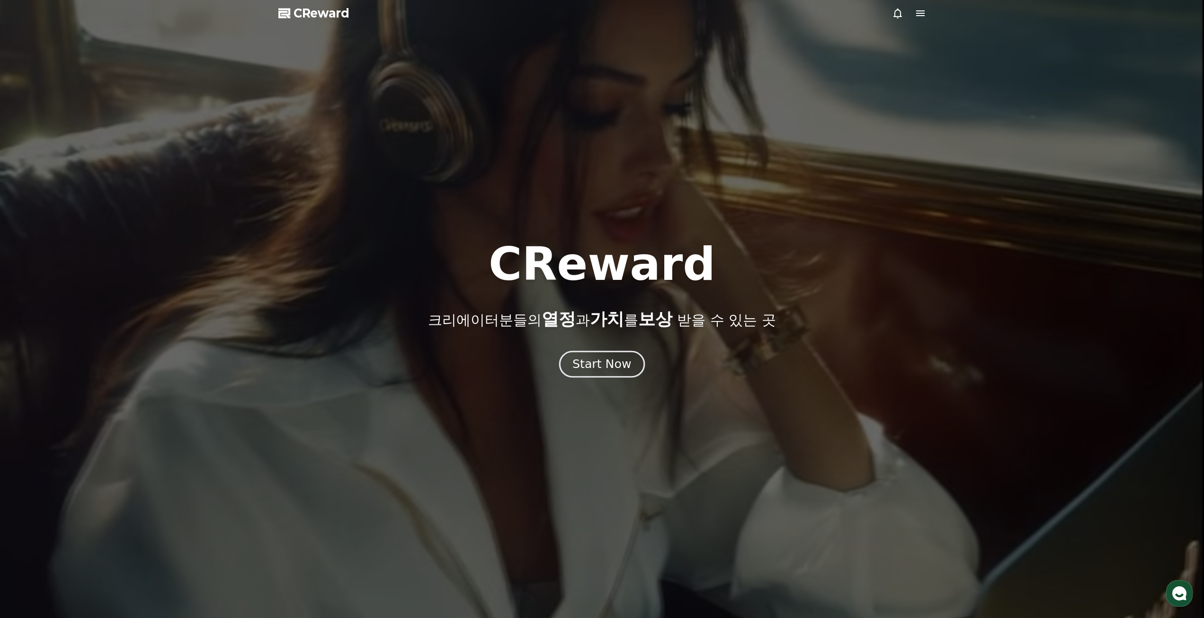
click at [594, 355] on button "Start Now" at bounding box center [602, 363] width 86 height 27
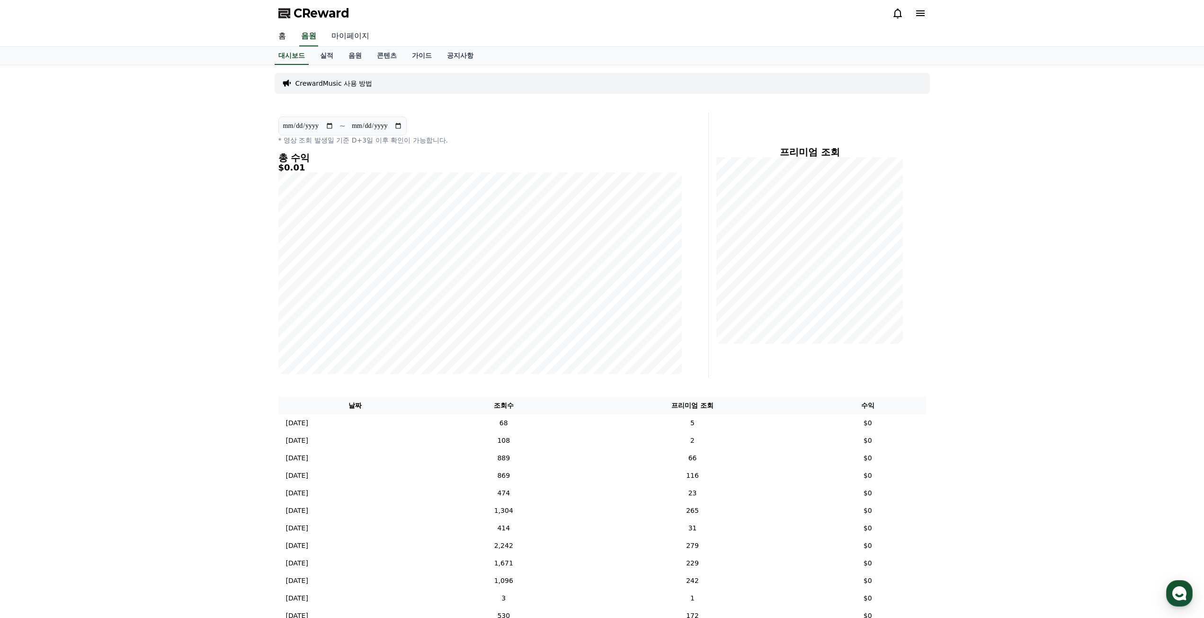
click at [357, 36] on link "마이페이지" at bounding box center [350, 37] width 53 height 20
select select "**********"
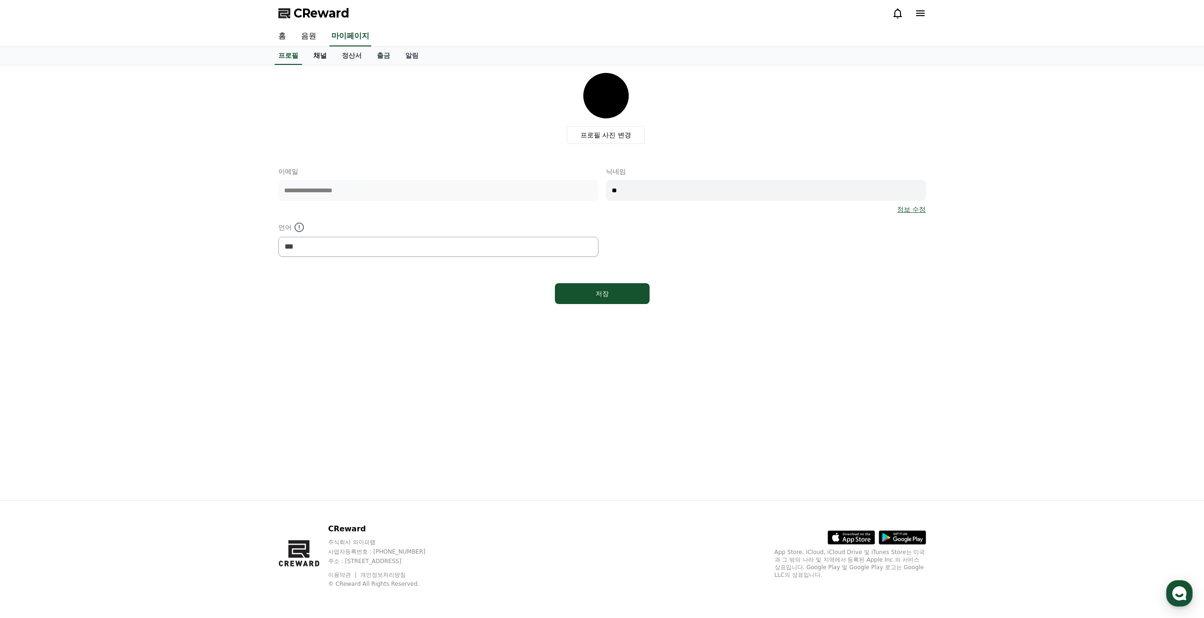
click at [327, 57] on link "채널" at bounding box center [320, 56] width 28 height 18
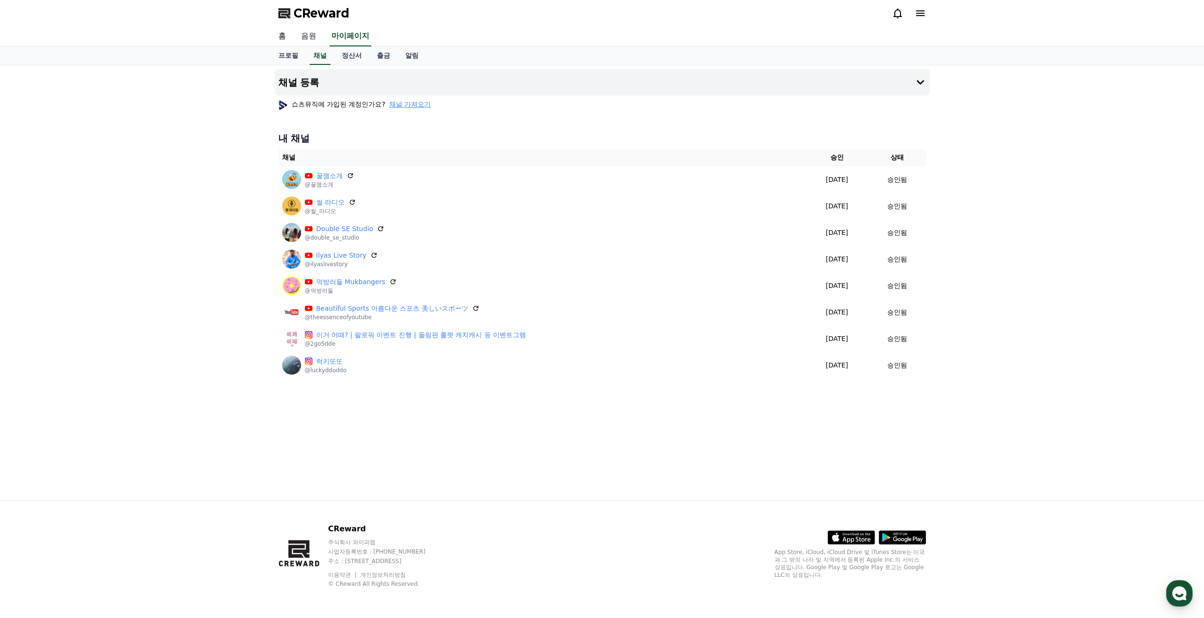
click at [302, 34] on link "음원" at bounding box center [309, 37] width 30 height 20
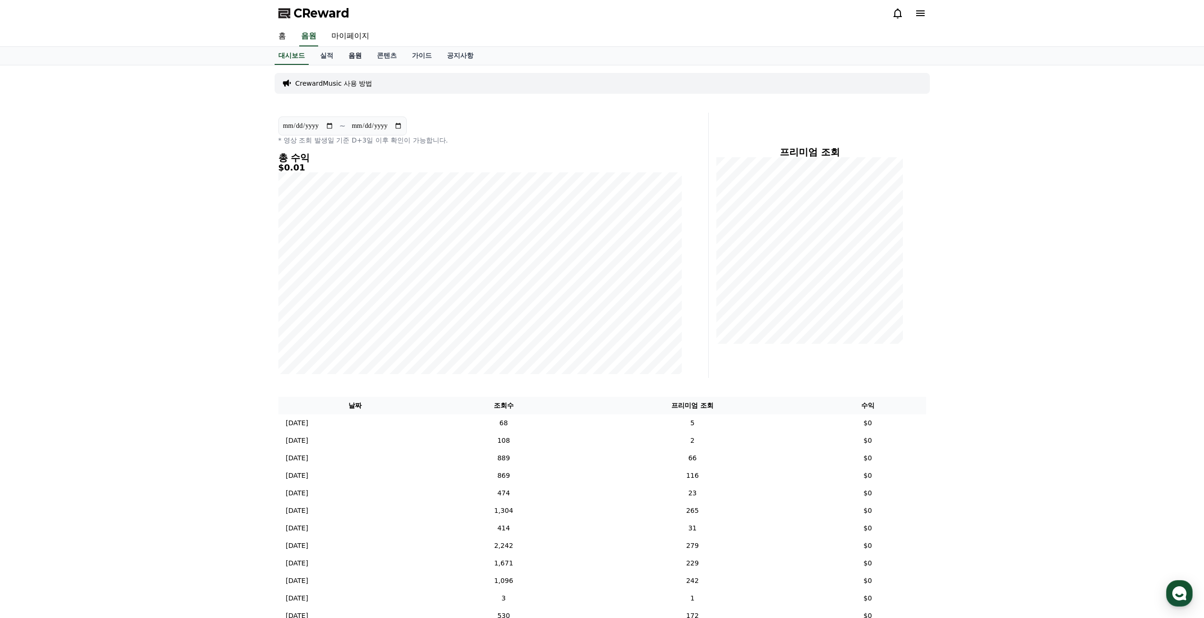
click at [359, 62] on link "음원" at bounding box center [355, 56] width 28 height 18
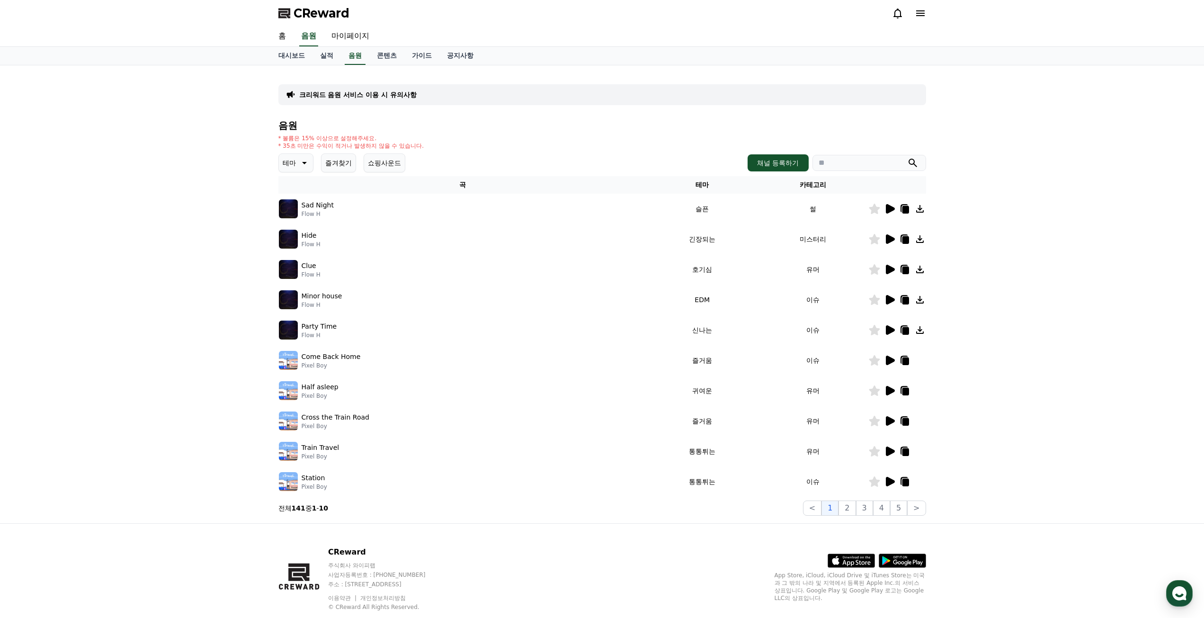
click at [346, 156] on button "즐겨찾기" at bounding box center [338, 162] width 35 height 19
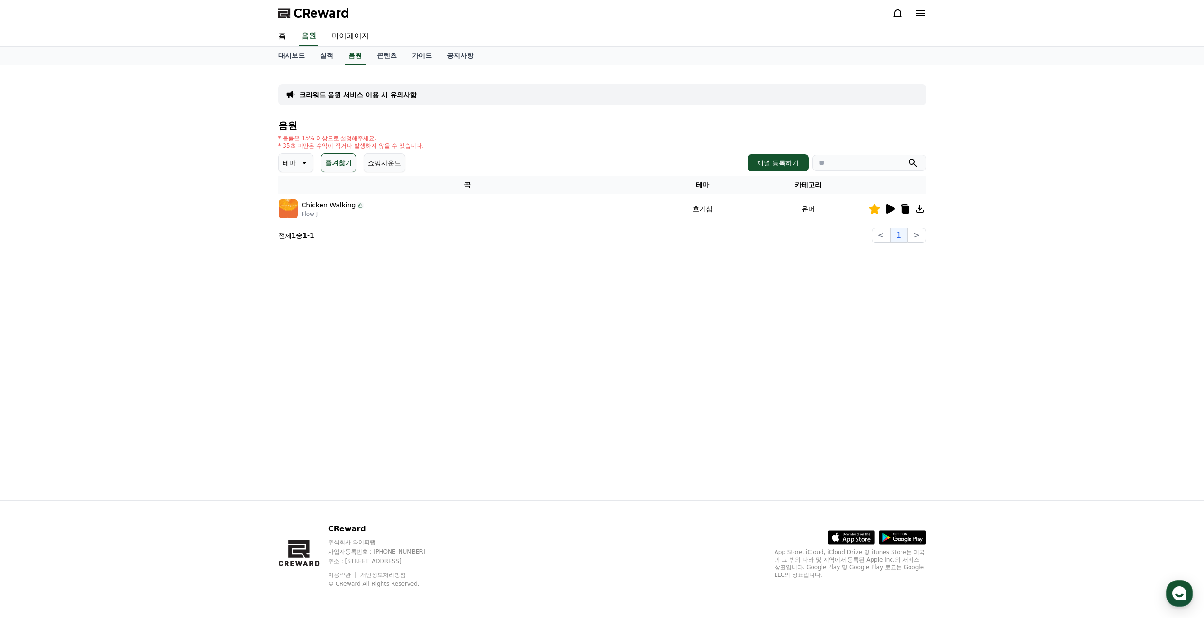
click at [890, 212] on icon at bounding box center [890, 208] width 9 height 9
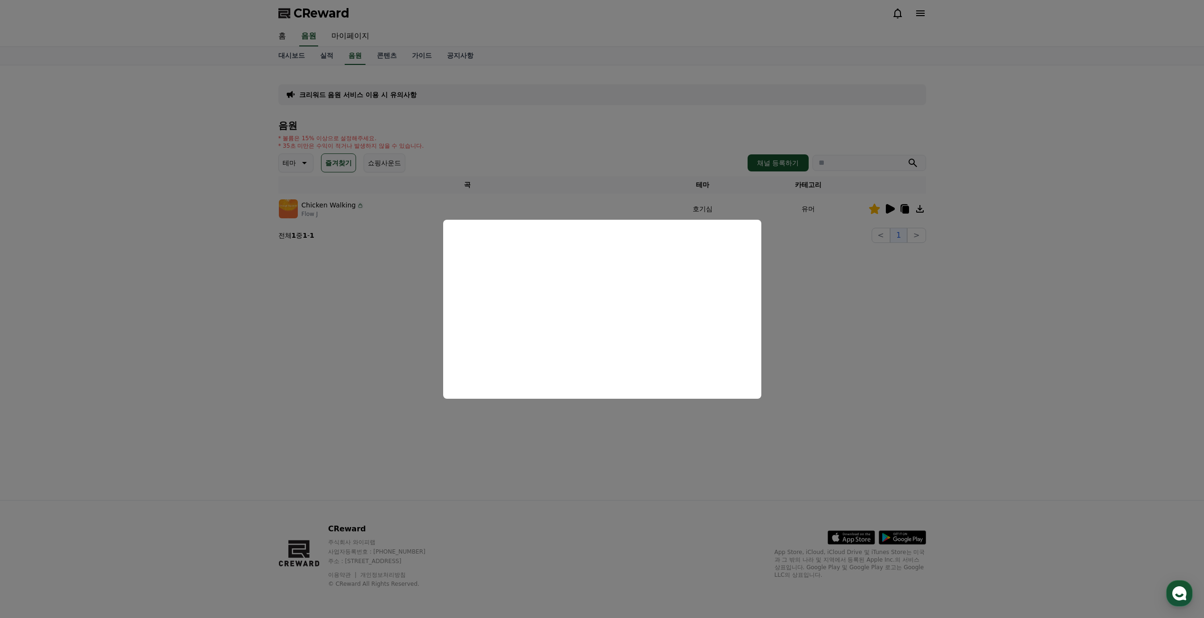
click at [853, 322] on button "close modal" at bounding box center [602, 309] width 1204 height 618
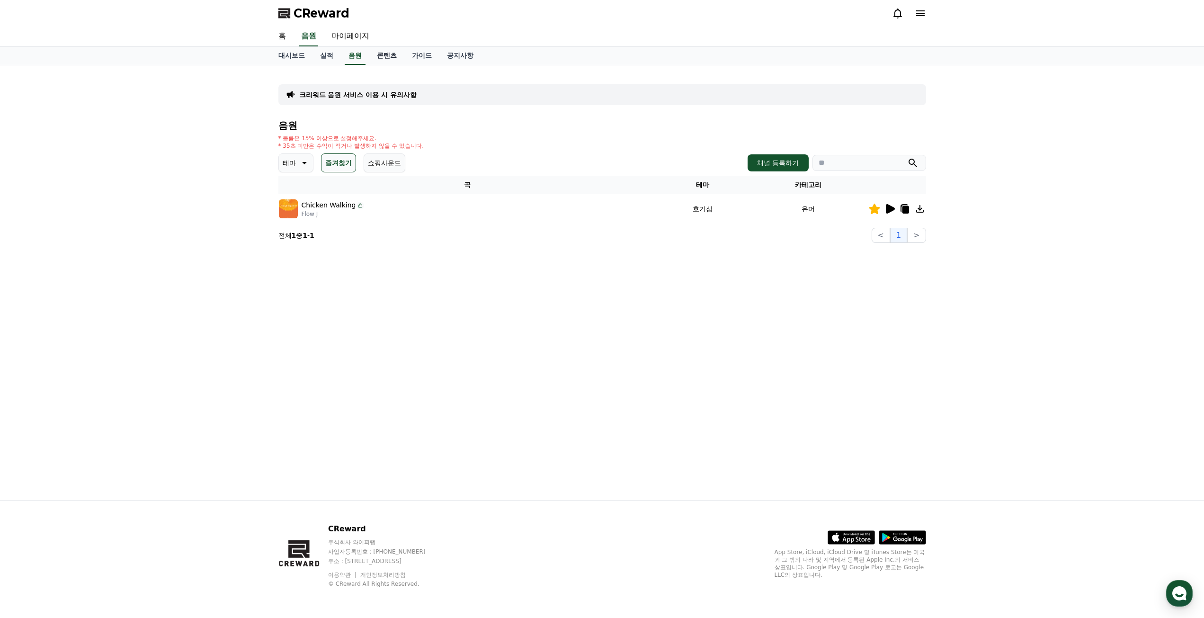
click at [383, 54] on link "콘텐츠" at bounding box center [386, 56] width 35 height 18
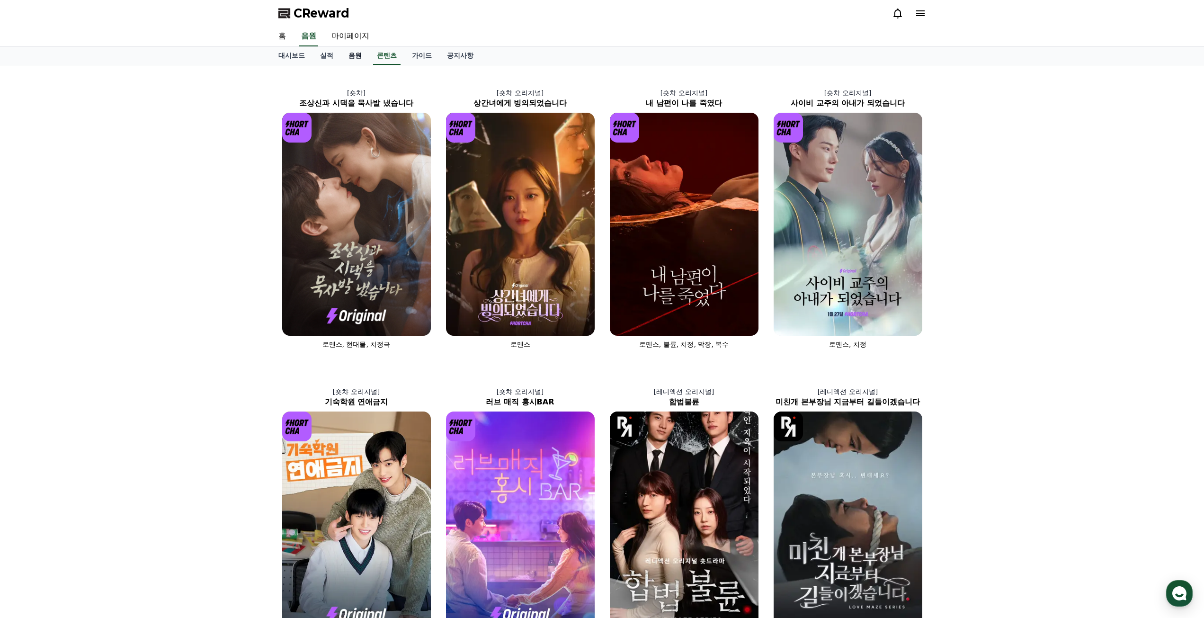
click at [359, 60] on link "음원" at bounding box center [355, 56] width 28 height 18
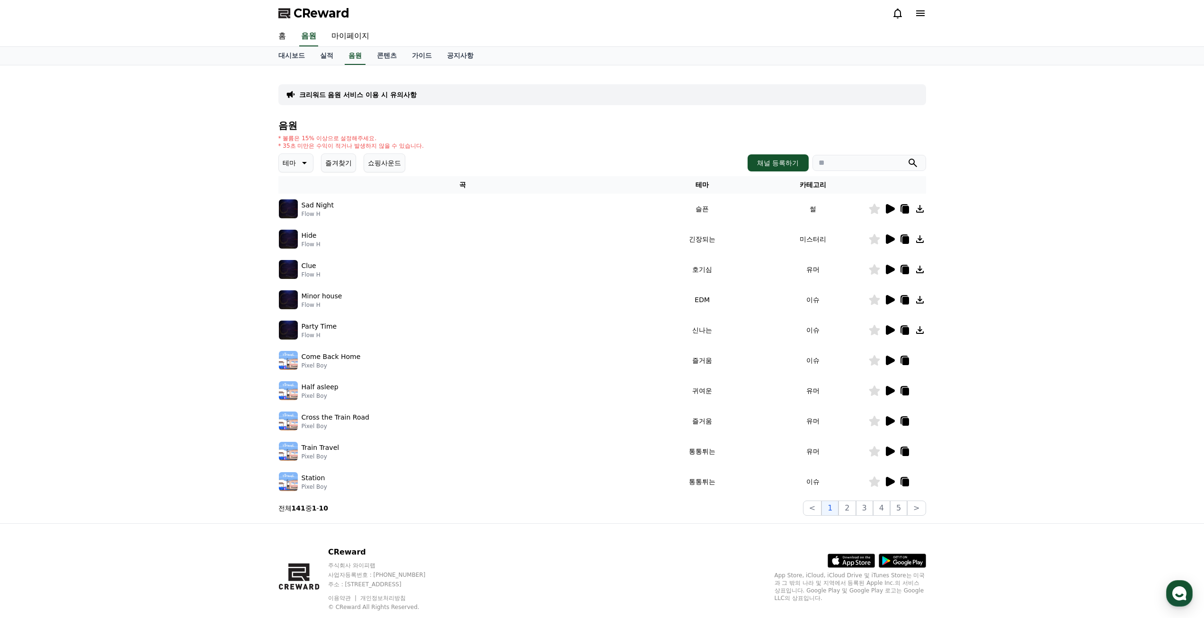
click at [349, 155] on button "즐겨찾기" at bounding box center [338, 162] width 35 height 19
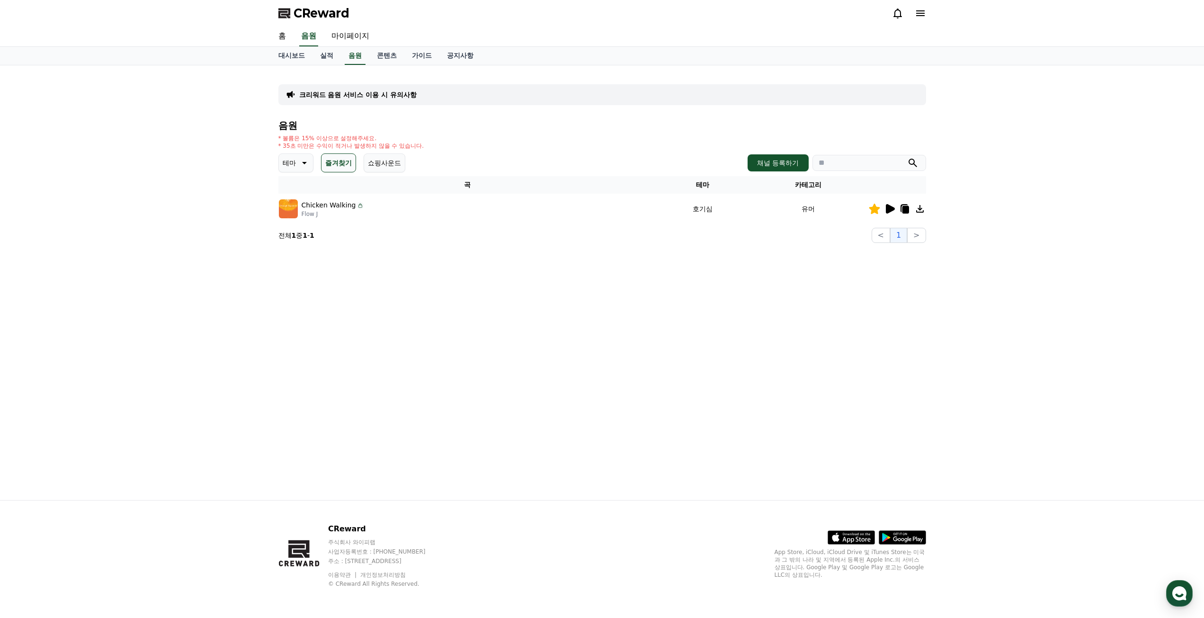
click at [911, 213] on div at bounding box center [897, 208] width 57 height 11
click at [902, 209] on icon at bounding box center [904, 208] width 11 height 11
click at [391, 56] on link "콘텐츠" at bounding box center [386, 56] width 35 height 18
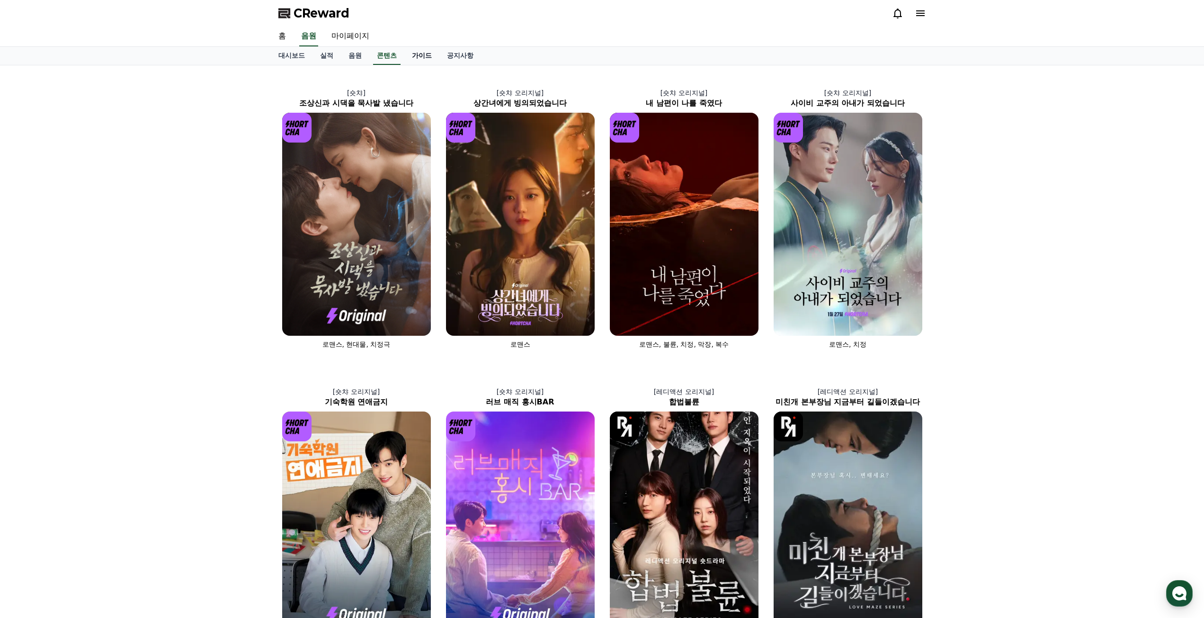
click at [425, 63] on link "가이드" at bounding box center [421, 56] width 35 height 18
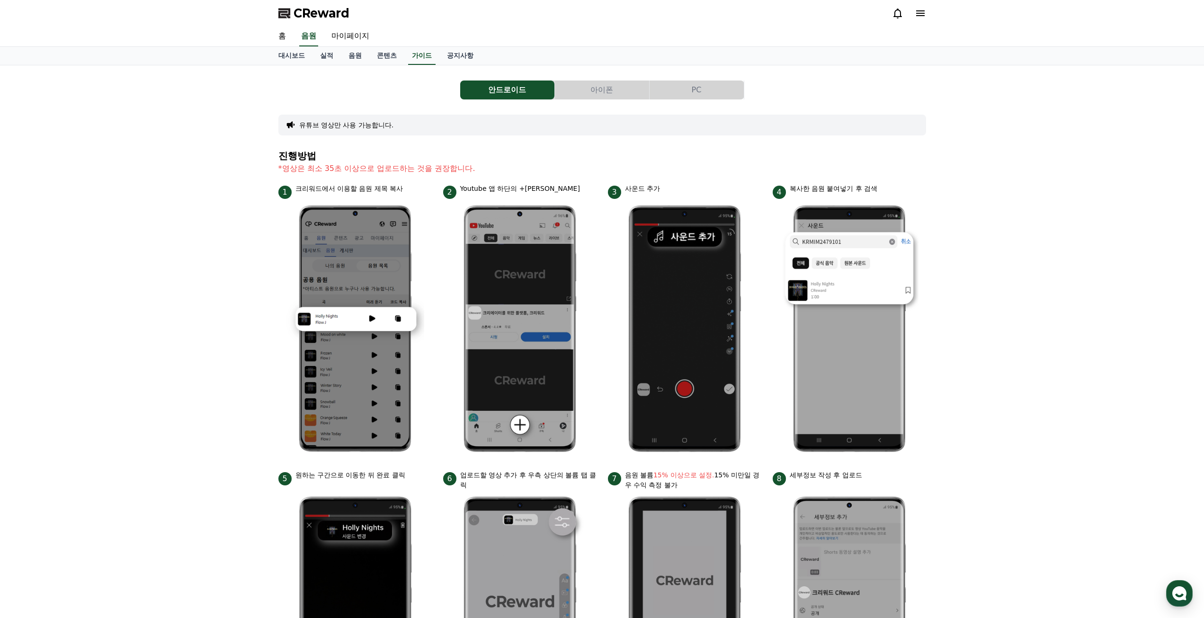
click at [147, 273] on div "안드로이드 아이폰 PC 유튜브 영상만 사용 가능합니다. 진행방법 *영상은 최소 35초 이상으로 업로드하는 것을 권장합니다. 1 크리워드에서 이…" at bounding box center [602, 411] width 1204 height 692
click at [715, 81] on button "PC" at bounding box center [697, 90] width 94 height 19
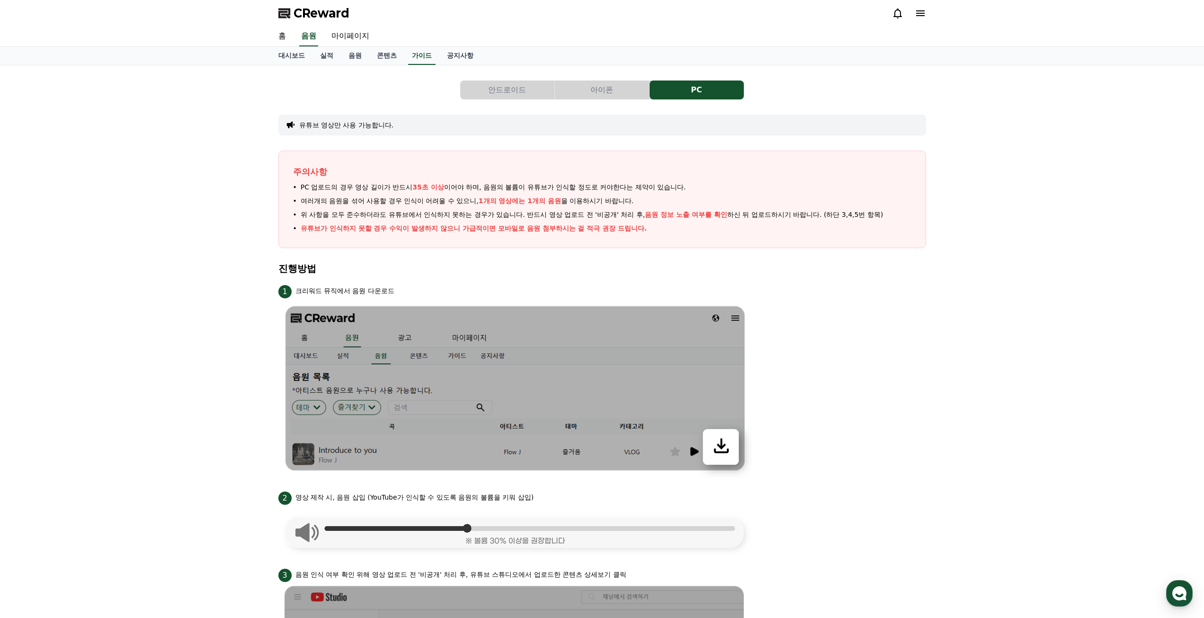
click at [502, 84] on button "안드로이드" at bounding box center [507, 90] width 94 height 19
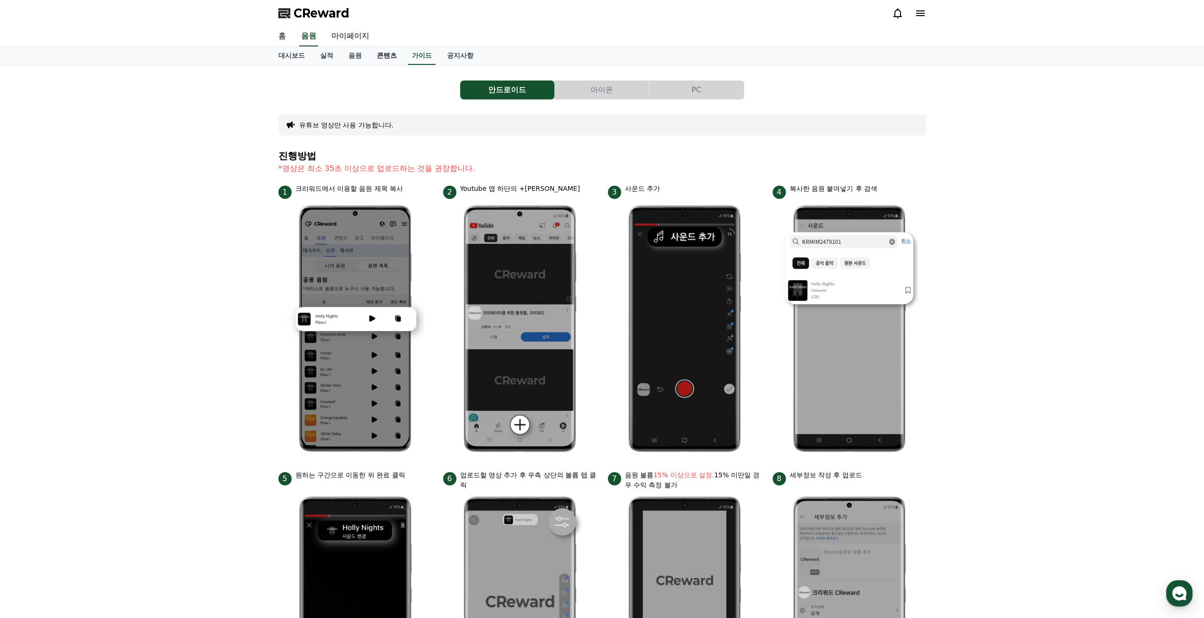
click at [386, 62] on link "콘텐츠" at bounding box center [386, 56] width 35 height 18
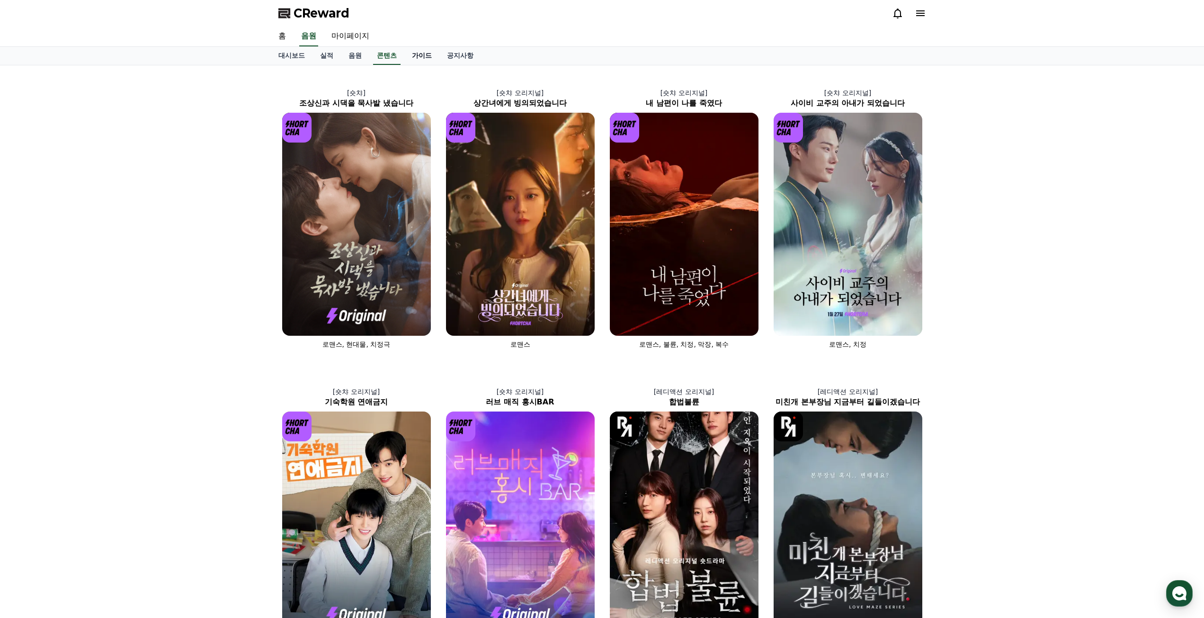
click at [422, 63] on link "가이드" at bounding box center [421, 56] width 35 height 18
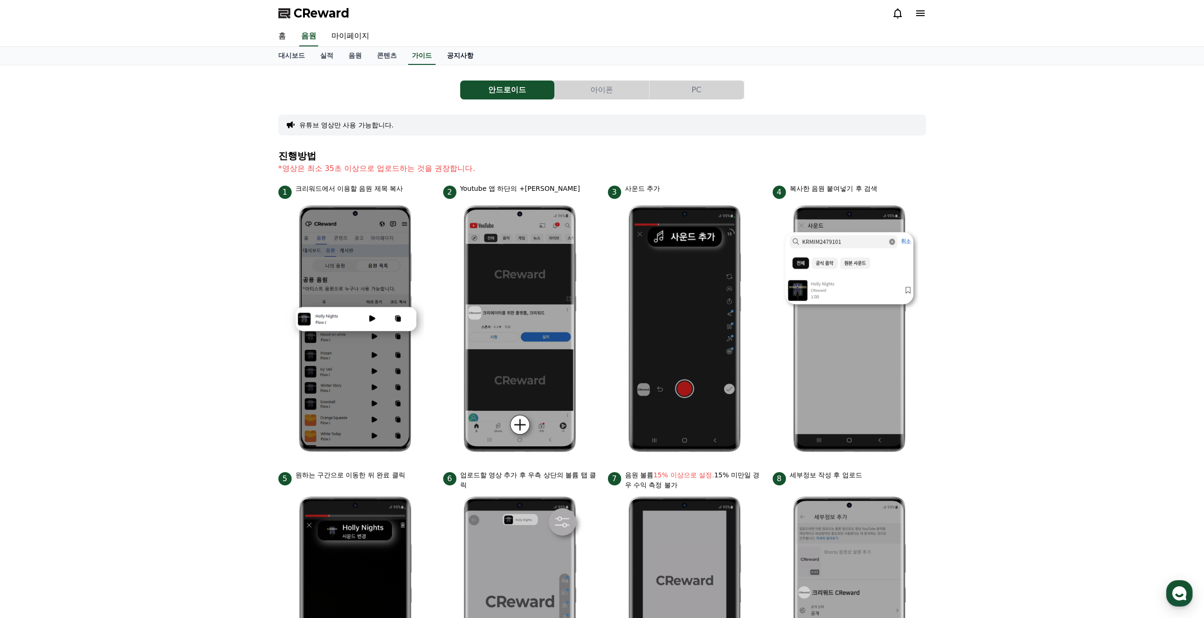
click at [470, 61] on link "공지사항" at bounding box center [461, 56] width 42 height 18
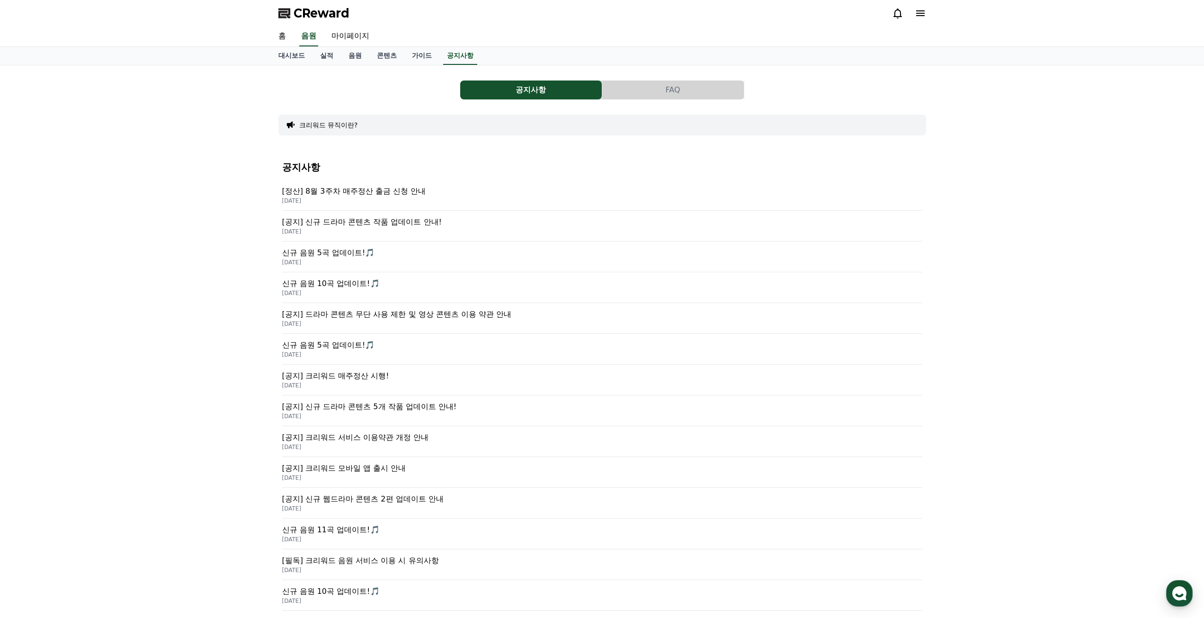
click at [692, 88] on button "FAQ" at bounding box center [673, 90] width 142 height 19
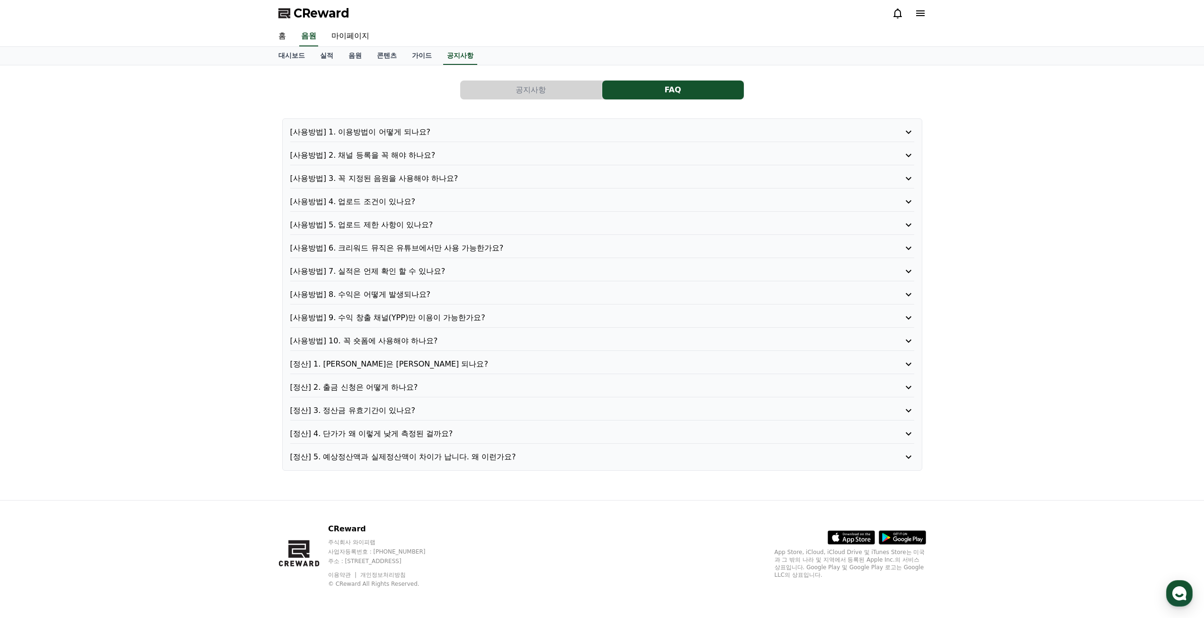
click at [406, 436] on p "[정산] 4. 단가가 왜 이렇게 낮게 측정된 걸까요?" at bounding box center [577, 433] width 575 height 11
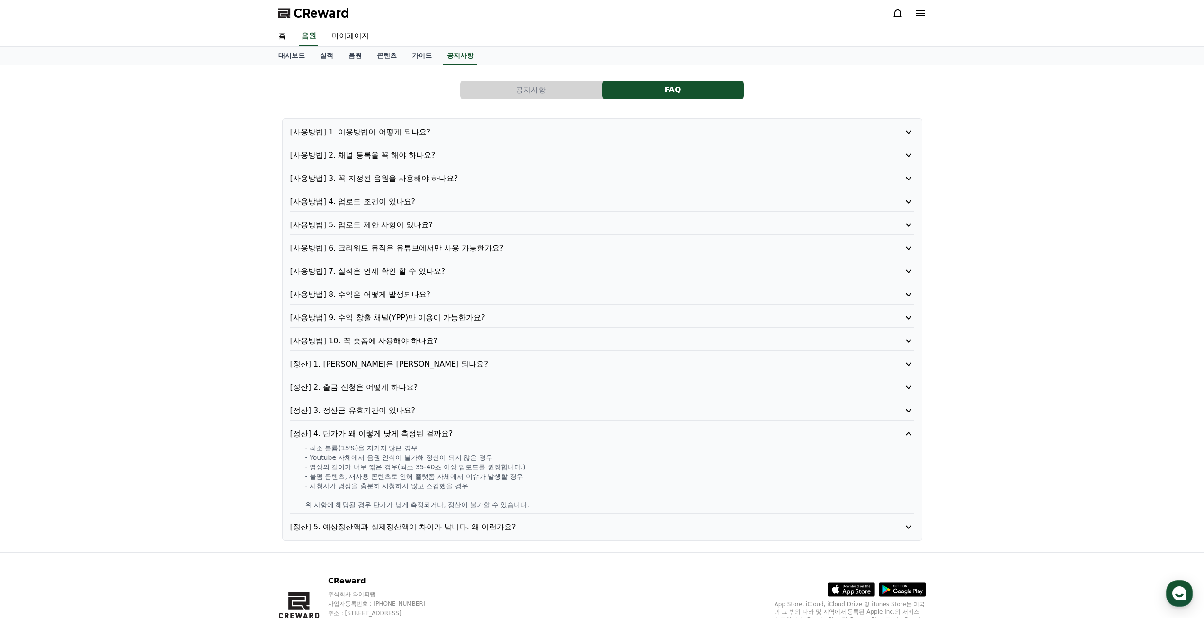
click at [406, 436] on p "[정산] 4. 단가가 왜 이렇게 낮게 측정된 걸까요?" at bounding box center [577, 433] width 575 height 11
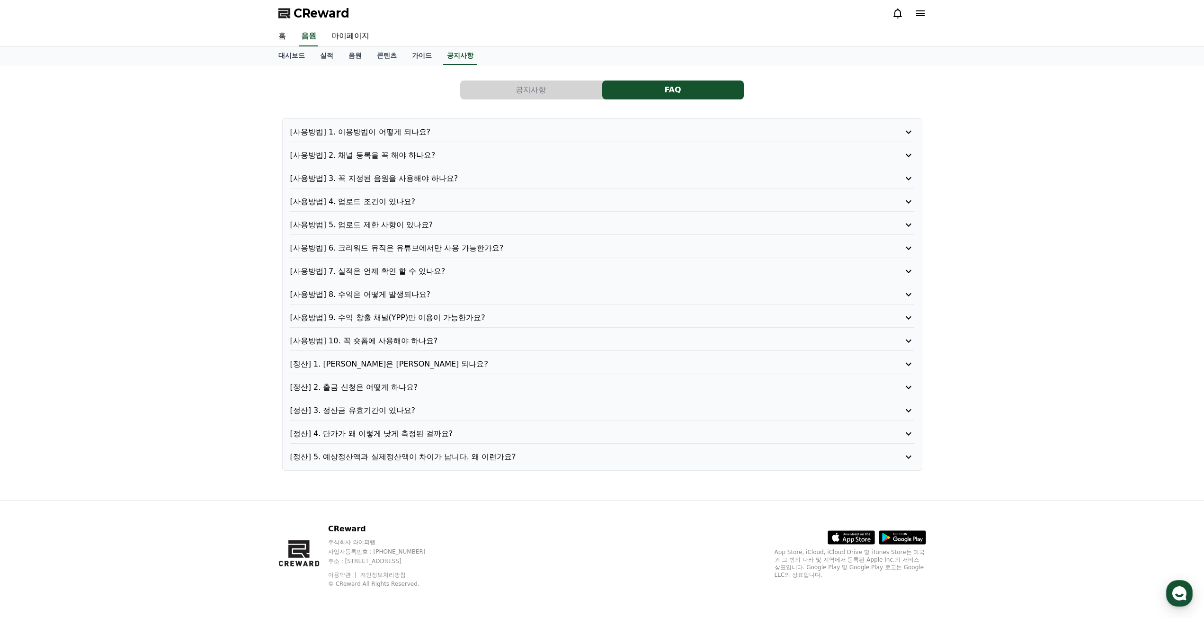
click at [399, 204] on p "[사용방법] 4. 업로드 조건이 있나요?" at bounding box center [577, 201] width 575 height 11
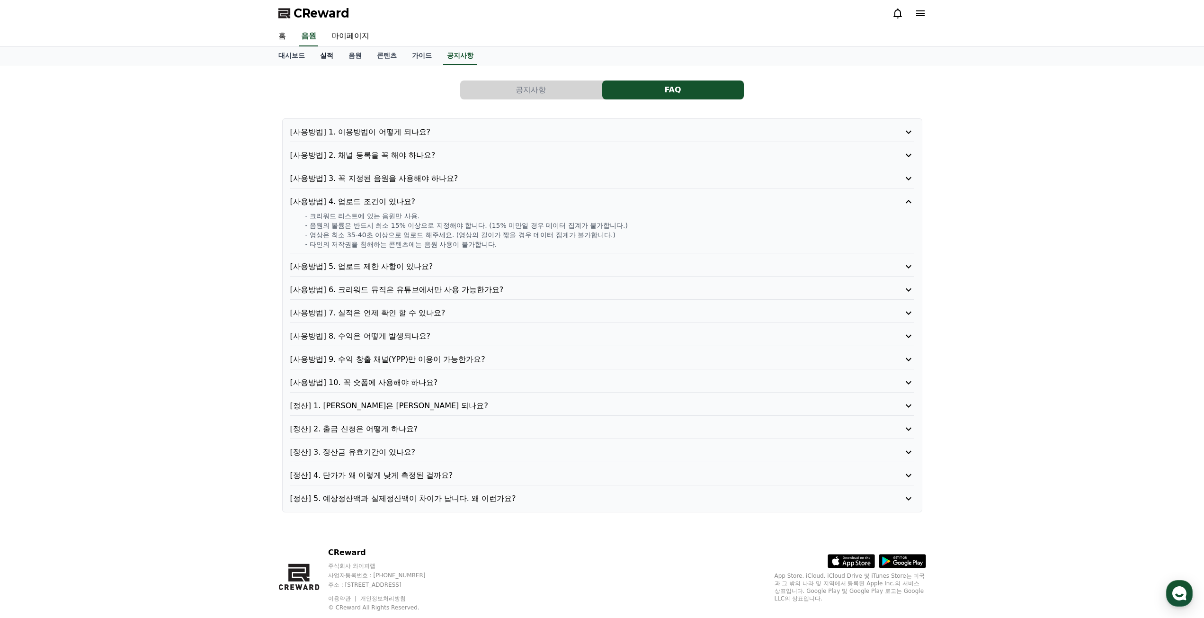
click at [326, 59] on link "실적" at bounding box center [327, 56] width 28 height 18
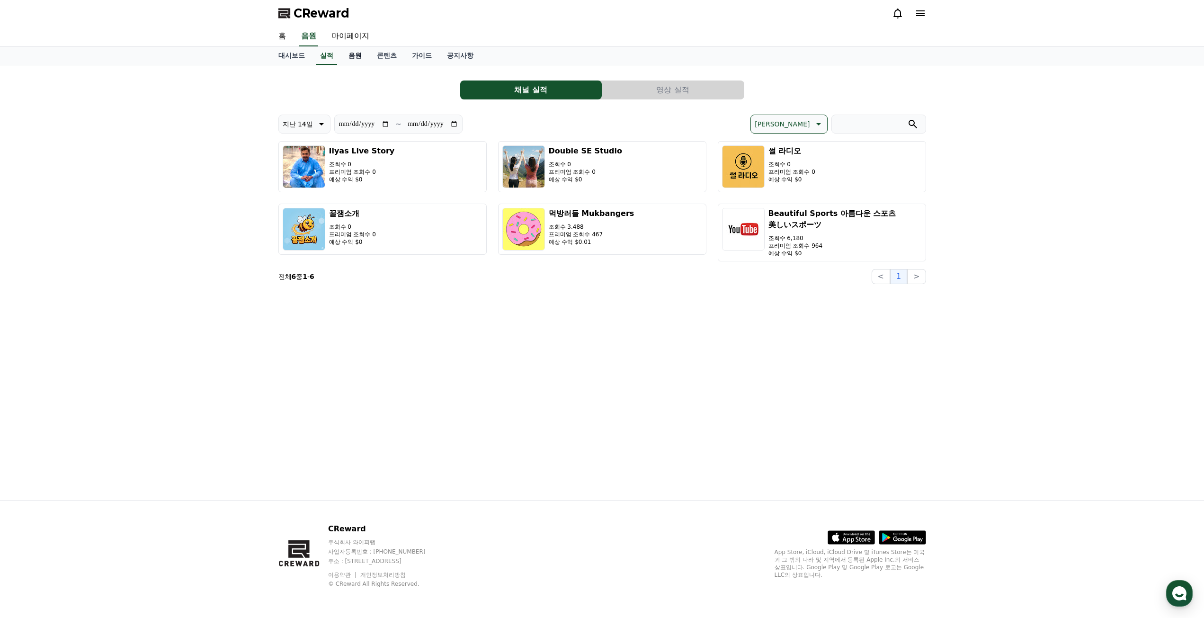
click at [354, 58] on link "음원" at bounding box center [355, 56] width 28 height 18
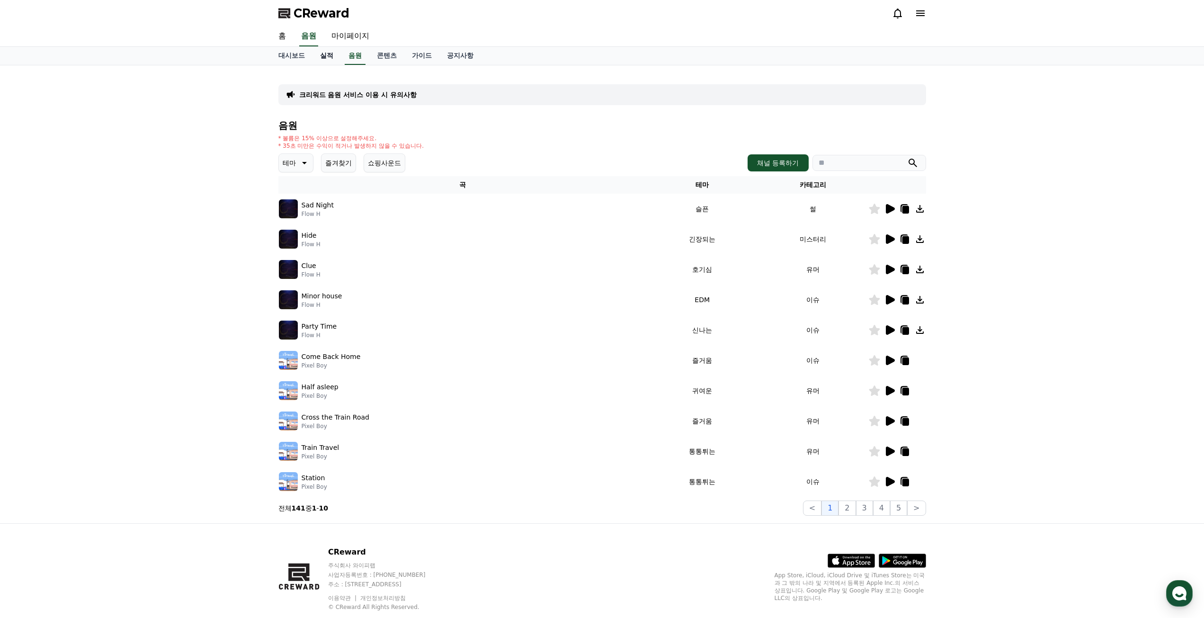
click at [331, 57] on link "실적" at bounding box center [327, 56] width 28 height 18
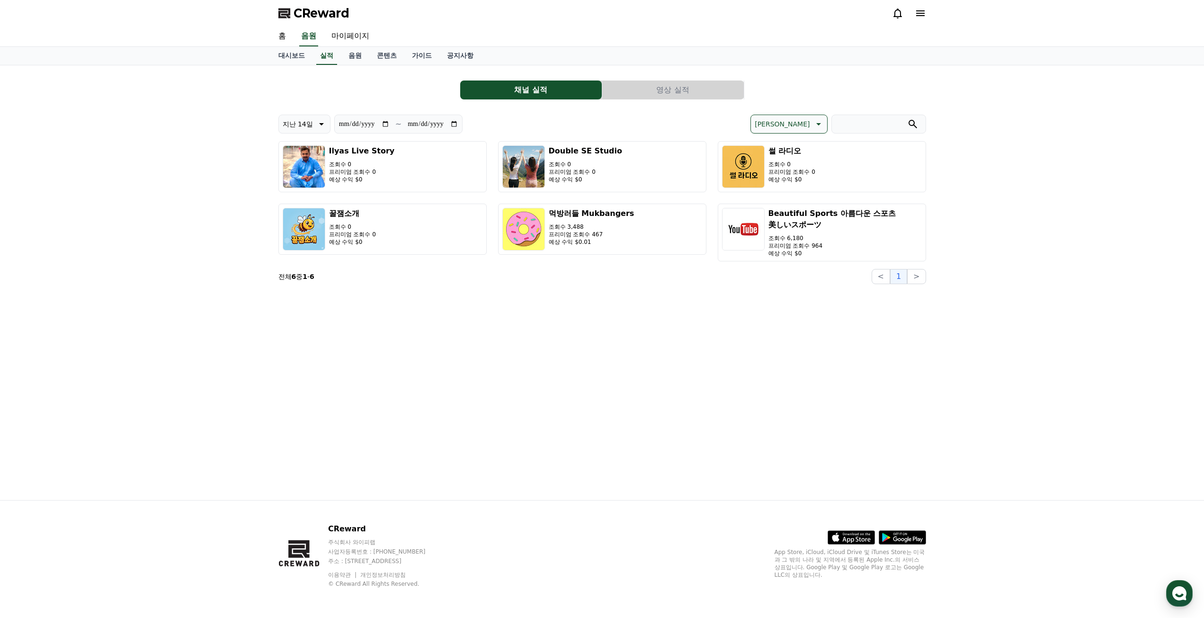
click at [661, 92] on button "영상 실적" at bounding box center [673, 90] width 142 height 19
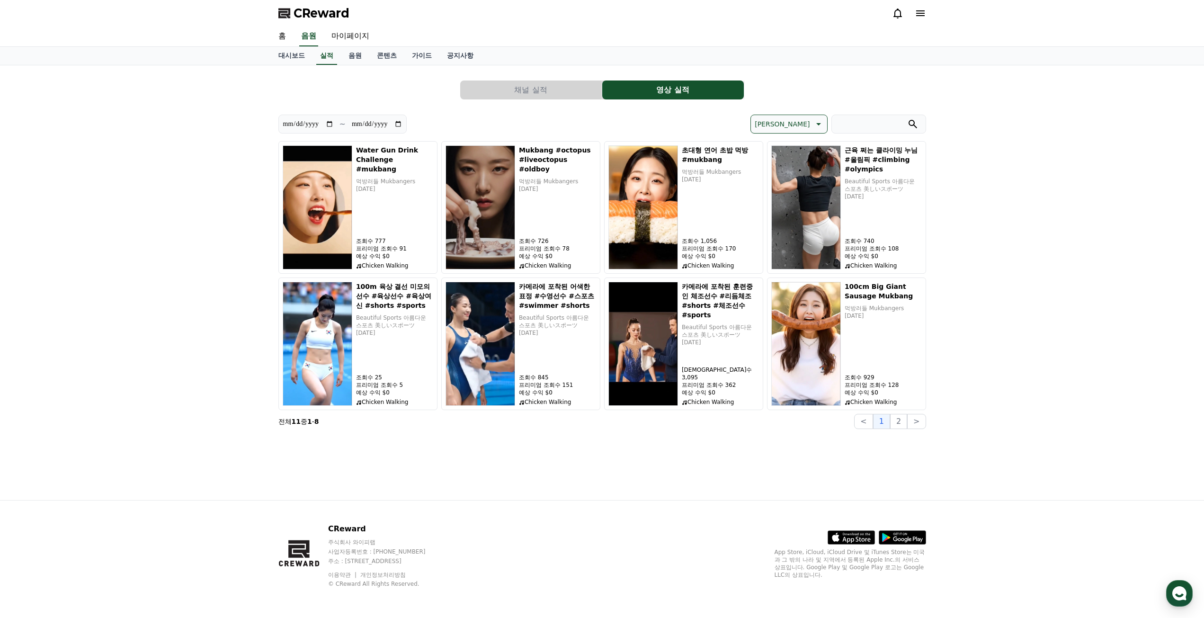
drag, startPoint x: 904, startPoint y: 426, endPoint x: 755, endPoint y: 86, distance: 371.8
click at [981, 405] on div "**********" at bounding box center [602, 282] width 1204 height 435
click at [791, 117] on button "[PERSON_NAME]" at bounding box center [789, 124] width 77 height 19
click at [1002, 261] on div "**********" at bounding box center [602, 282] width 1204 height 435
click at [1039, 308] on div "**********" at bounding box center [602, 282] width 1204 height 435
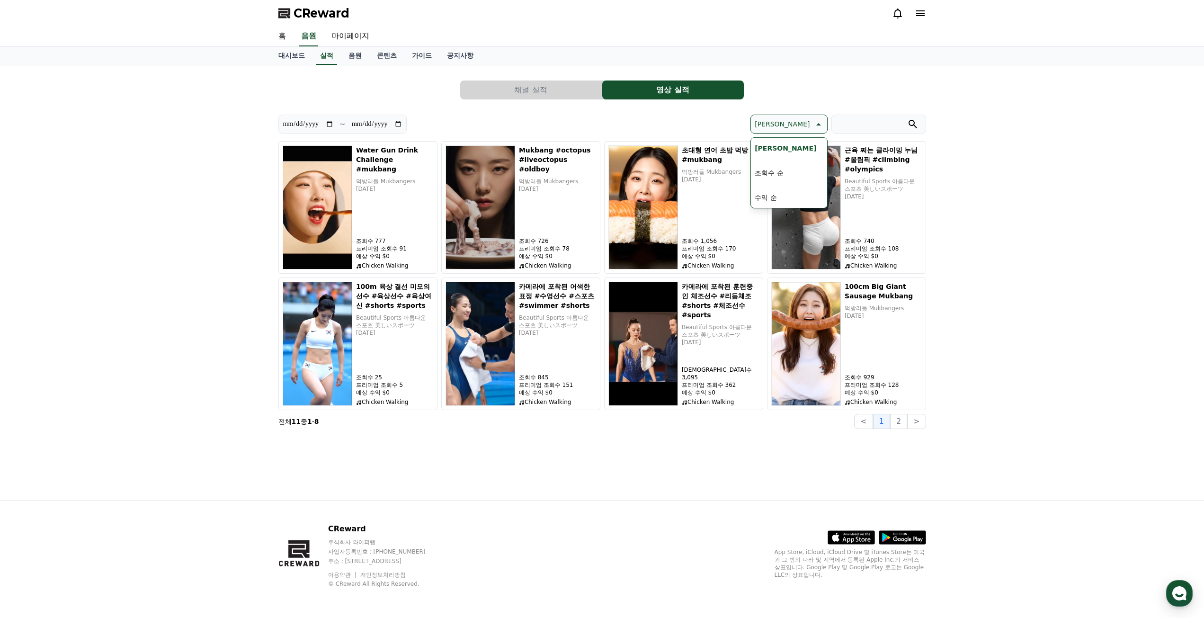
click at [998, 283] on div "**********" at bounding box center [602, 282] width 1204 height 435
click at [898, 426] on button "2" at bounding box center [898, 421] width 17 height 15
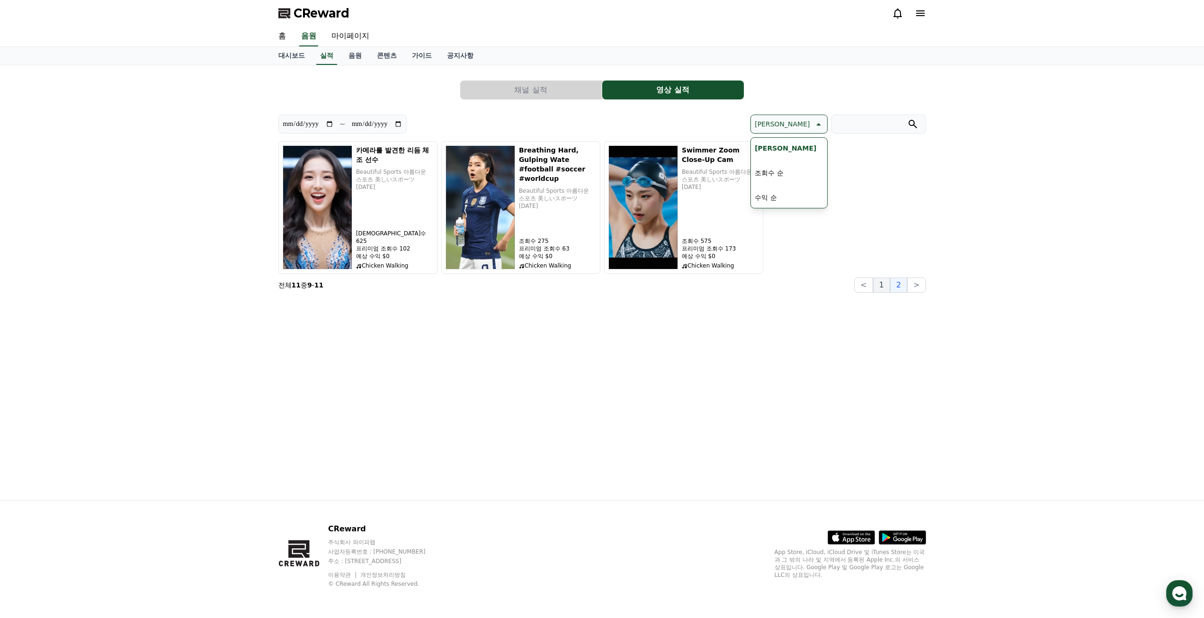
click at [887, 290] on button "1" at bounding box center [881, 285] width 17 height 15
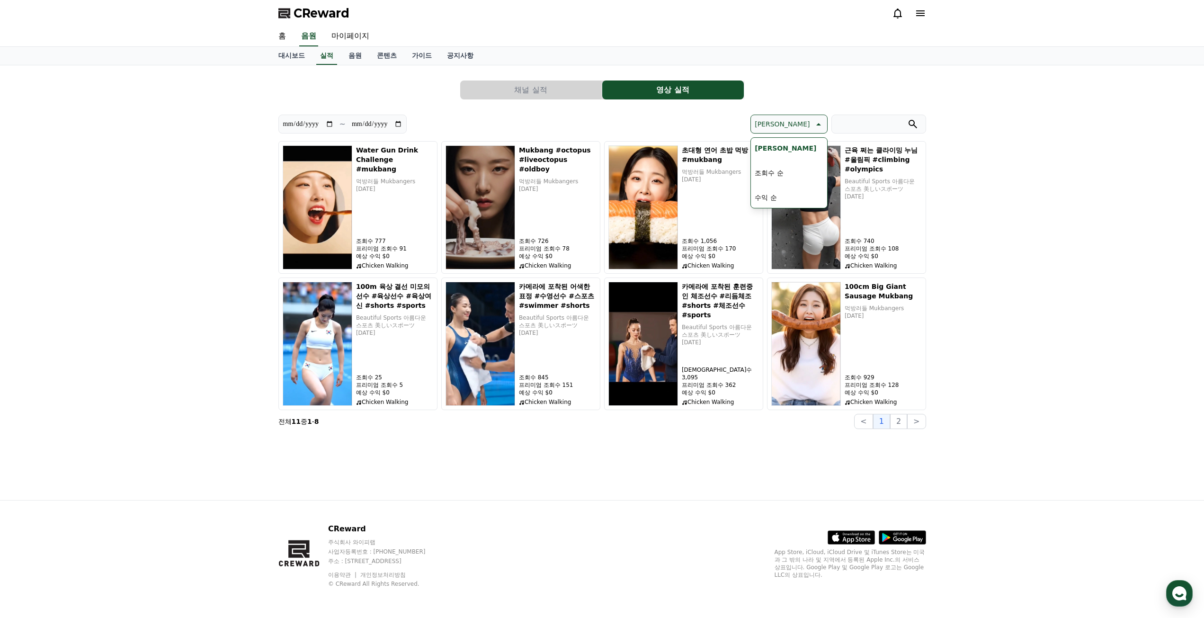
click at [42, 347] on div "**********" at bounding box center [602, 282] width 1204 height 435
click at [794, 124] on button "[PERSON_NAME]" at bounding box center [789, 124] width 77 height 19
click at [805, 122] on p "[PERSON_NAME]" at bounding box center [782, 123] width 55 height 13
click at [795, 115] on button "[PERSON_NAME]" at bounding box center [789, 124] width 77 height 19
click at [795, 123] on p "[PERSON_NAME]" at bounding box center [782, 123] width 55 height 13
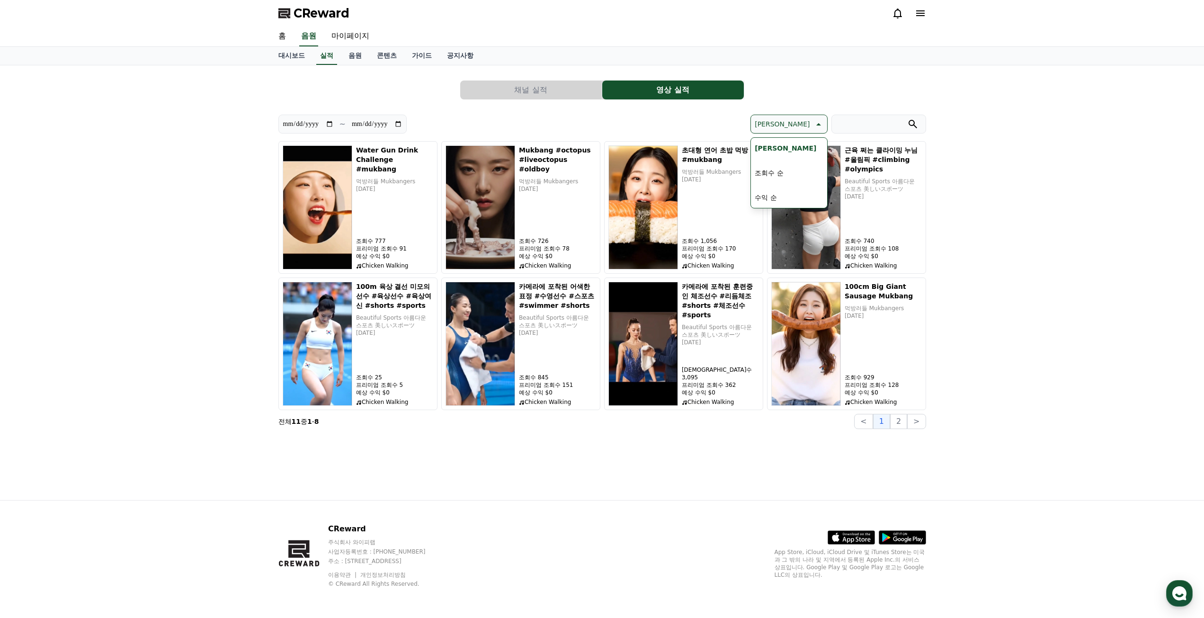
click at [793, 124] on p "[PERSON_NAME]" at bounding box center [782, 123] width 55 height 13
click at [783, 125] on div "[PERSON_NAME]" at bounding box center [764, 124] width 324 height 19
click at [529, 90] on button "채널 실적" at bounding box center [531, 90] width 142 height 19
